Goal: Download file/media

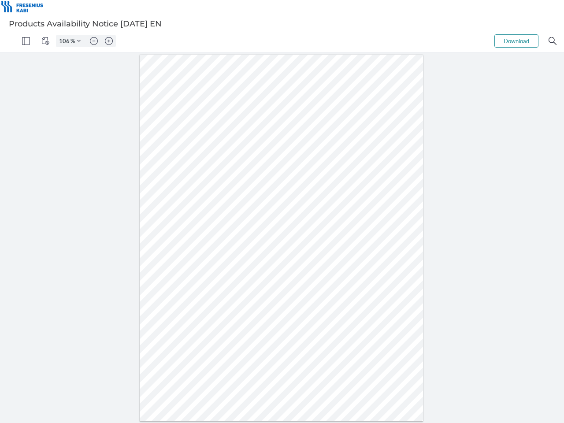
click at [26, 41] on img "Panel" at bounding box center [26, 41] width 8 height 8
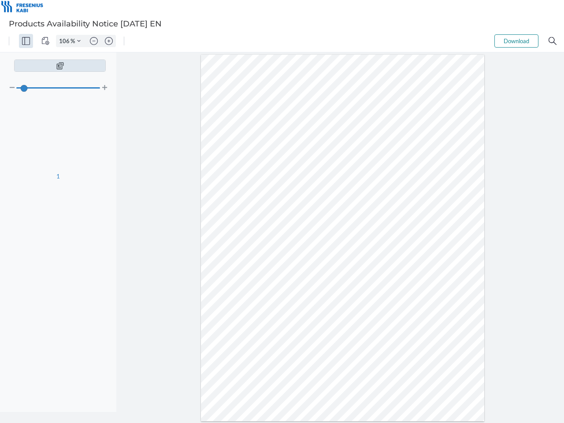
click at [45, 41] on img "View Controls" at bounding box center [45, 41] width 8 height 8
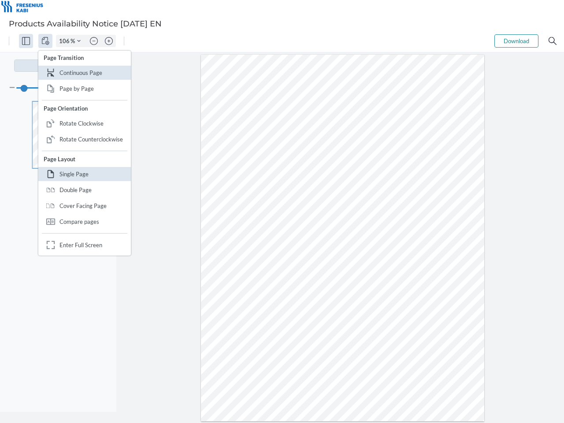
click at [66, 41] on input "106" at bounding box center [63, 41] width 14 height 8
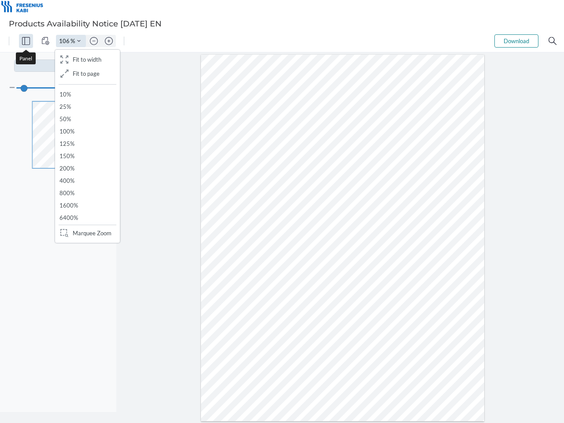
click at [79, 41] on img "Zoom Controls" at bounding box center [79, 41] width 4 height 4
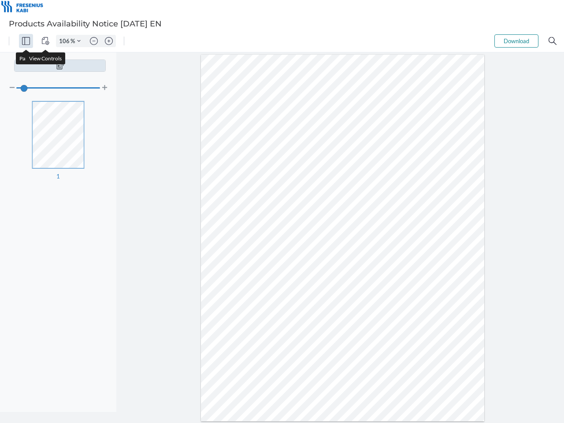
click at [94, 41] on img "Zoom out" at bounding box center [94, 41] width 8 height 8
click at [109, 41] on img "Zoom in" at bounding box center [109, 41] width 8 height 8
type input "106"
click at [516, 41] on button "Download" at bounding box center [516, 40] width 44 height 13
click at [552, 41] on img "Search" at bounding box center [552, 41] width 8 height 8
